Goal: Check status

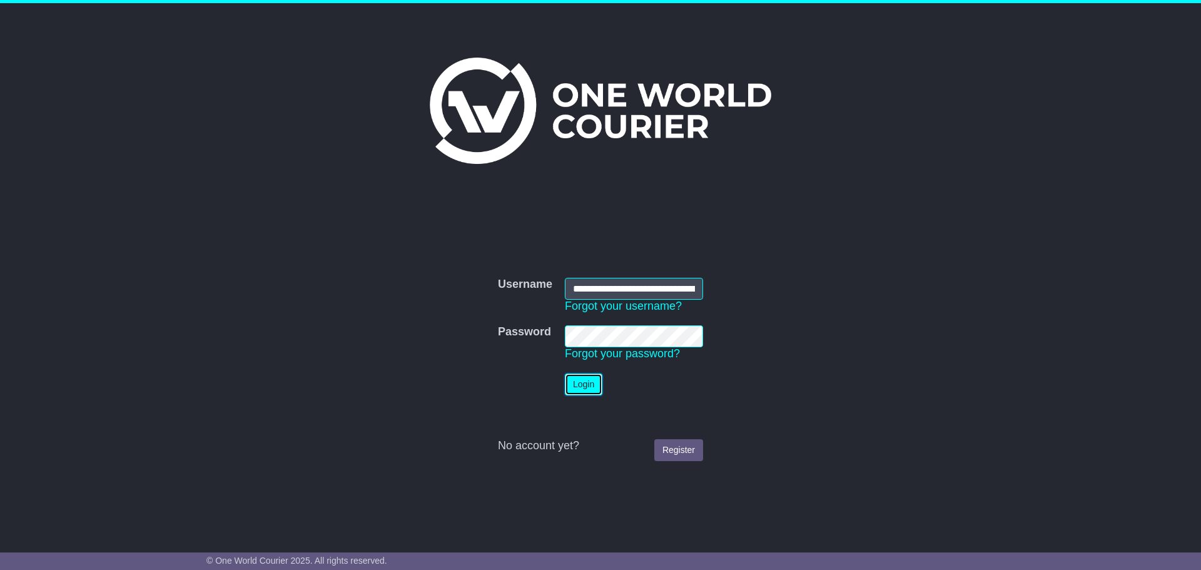
click at [584, 389] on button "Login" at bounding box center [584, 384] width 38 height 22
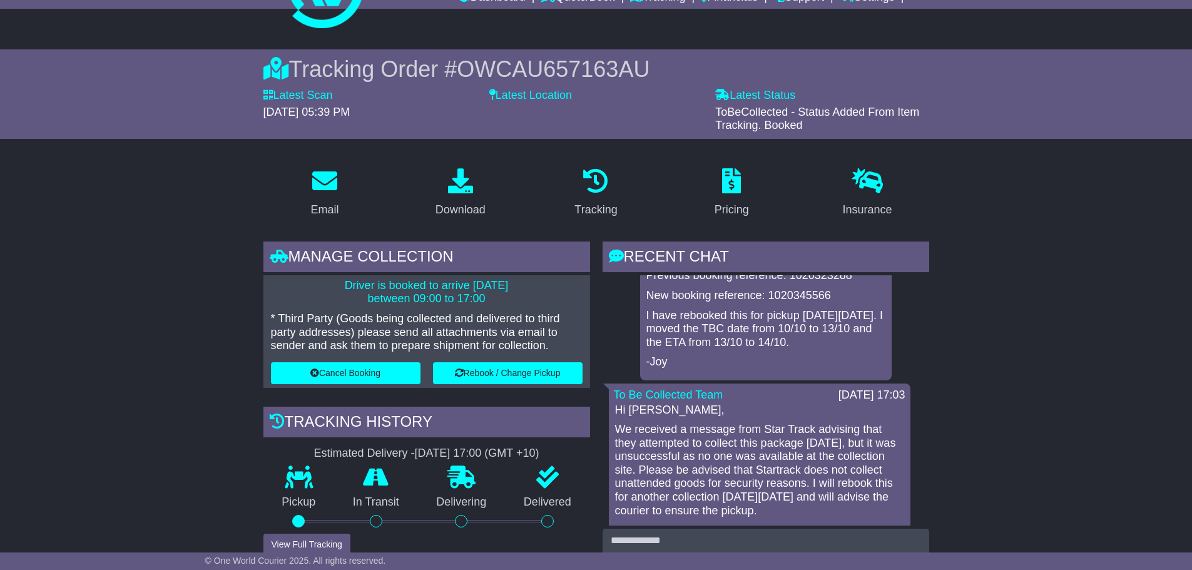
scroll to position [63, 0]
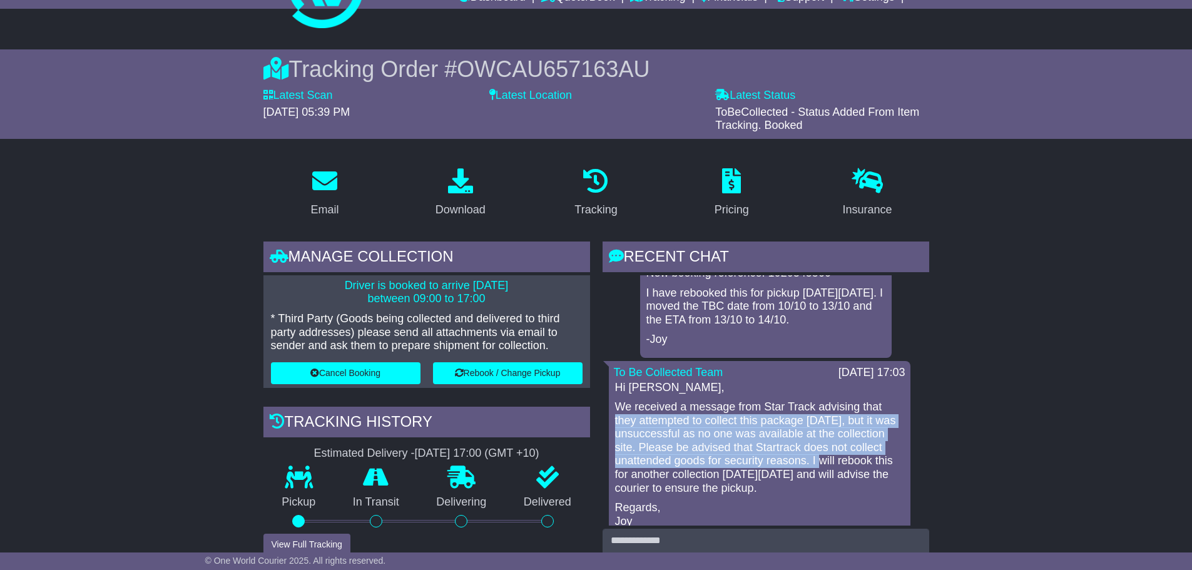
drag, startPoint x: 615, startPoint y: 420, endPoint x: 854, endPoint y: 461, distance: 241.9
click at [854, 461] on p "We received a message from Star Track advising that they attempted to collect t…" at bounding box center [759, 447] width 289 height 94
click at [799, 448] on p "We received a message from Star Track advising that they attempted to collect t…" at bounding box center [759, 447] width 289 height 94
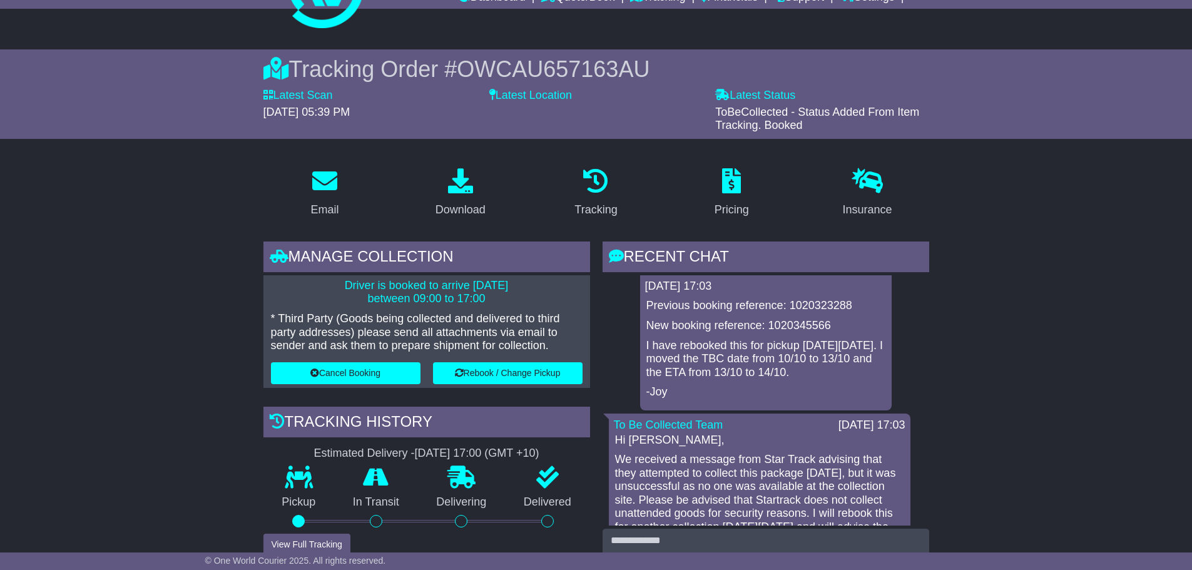
scroll to position [0, 0]
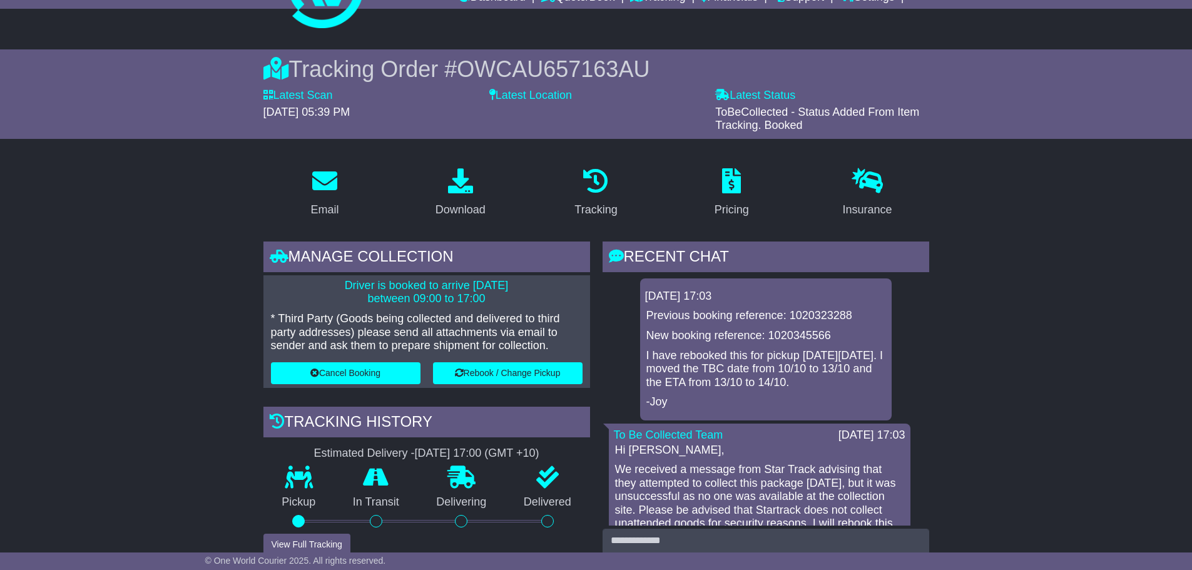
drag, startPoint x: 765, startPoint y: 431, endPoint x: 749, endPoint y: 398, distance: 36.7
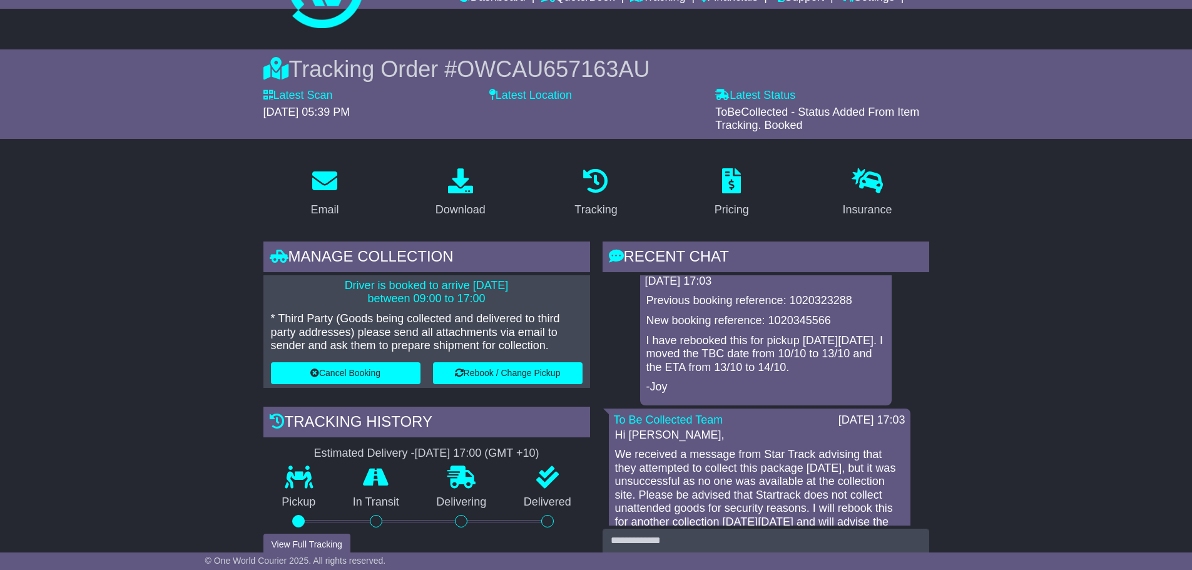
scroll to position [38, 0]
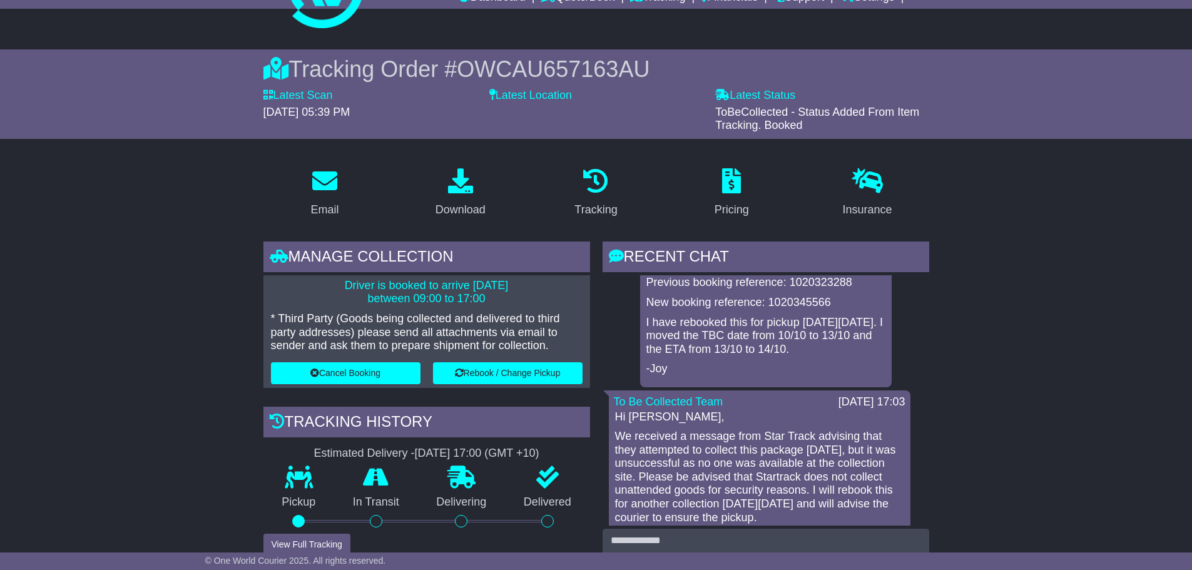
drag, startPoint x: 734, startPoint y: 379, endPoint x: 727, endPoint y: 454, distance: 75.3
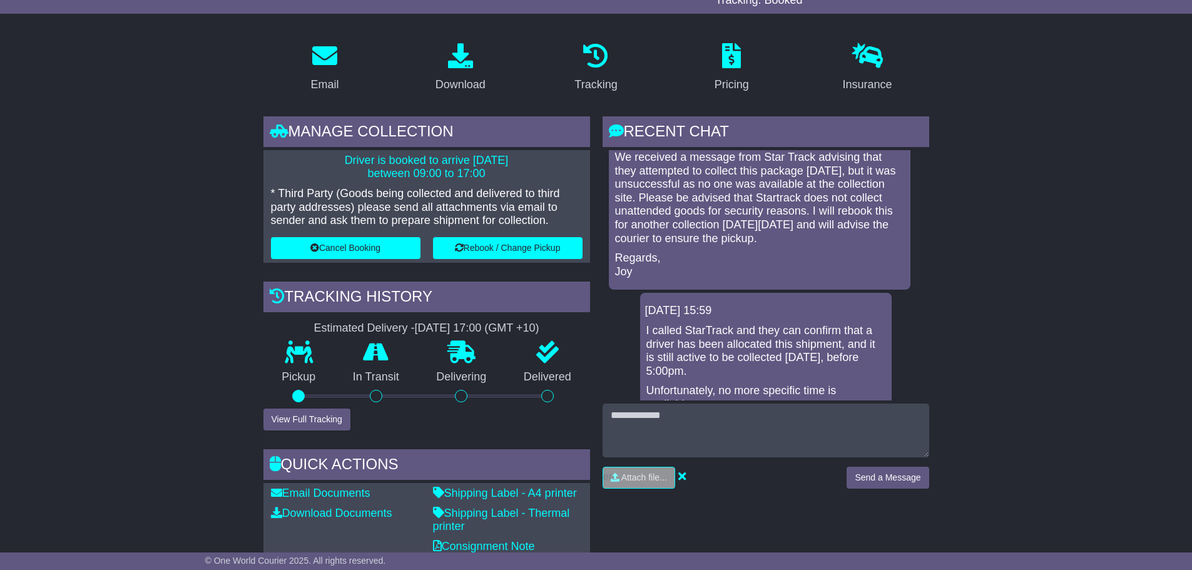
scroll to position [225, 0]
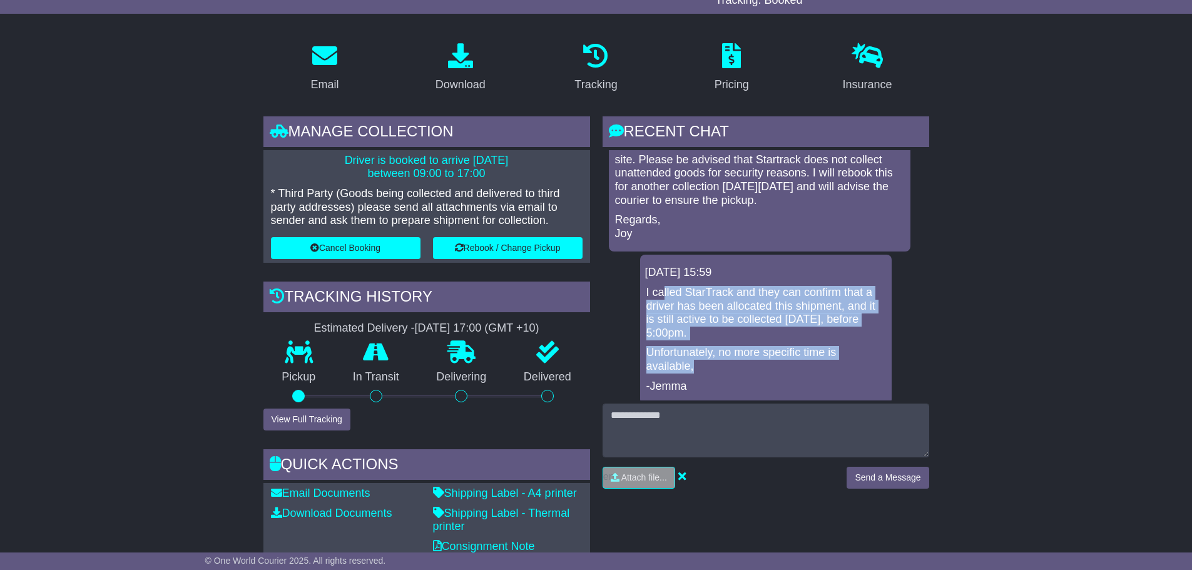
drag, startPoint x: 661, startPoint y: 292, endPoint x: 818, endPoint y: 367, distance: 174.0
click at [818, 367] on div "I called StarTrack and they can confirm that a driver has been allocated this s…" at bounding box center [765, 339] width 241 height 107
click at [818, 367] on p "Unfortunately, no more specific time is available," at bounding box center [765, 359] width 239 height 27
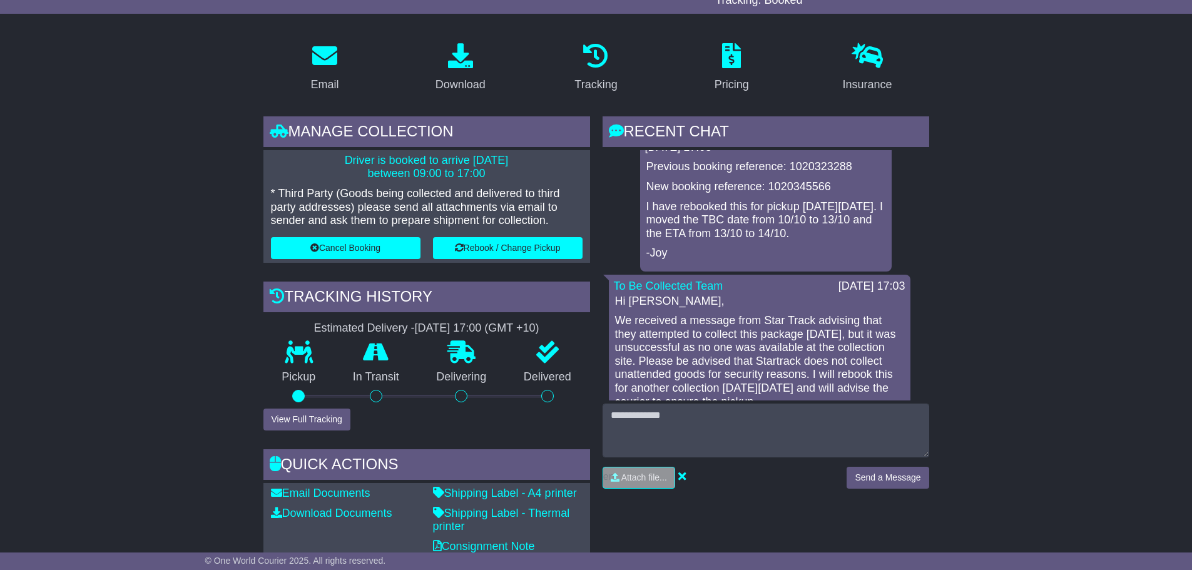
scroll to position [0, 0]
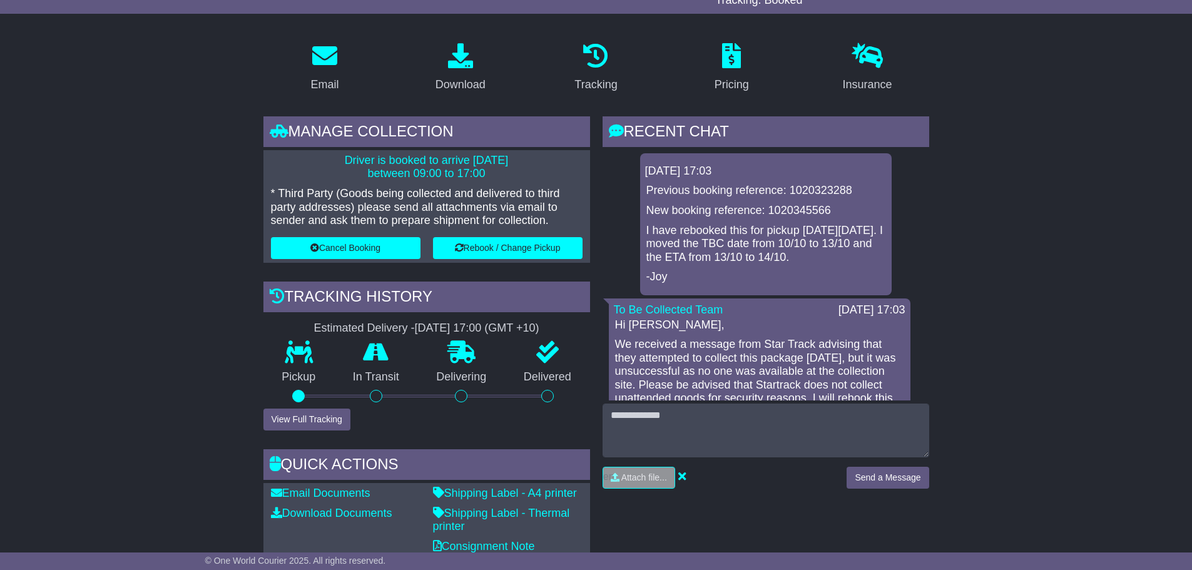
drag, startPoint x: 784, startPoint y: 389, endPoint x: 761, endPoint y: 320, distance: 72.6
